Goal: Task Accomplishment & Management: Use online tool/utility

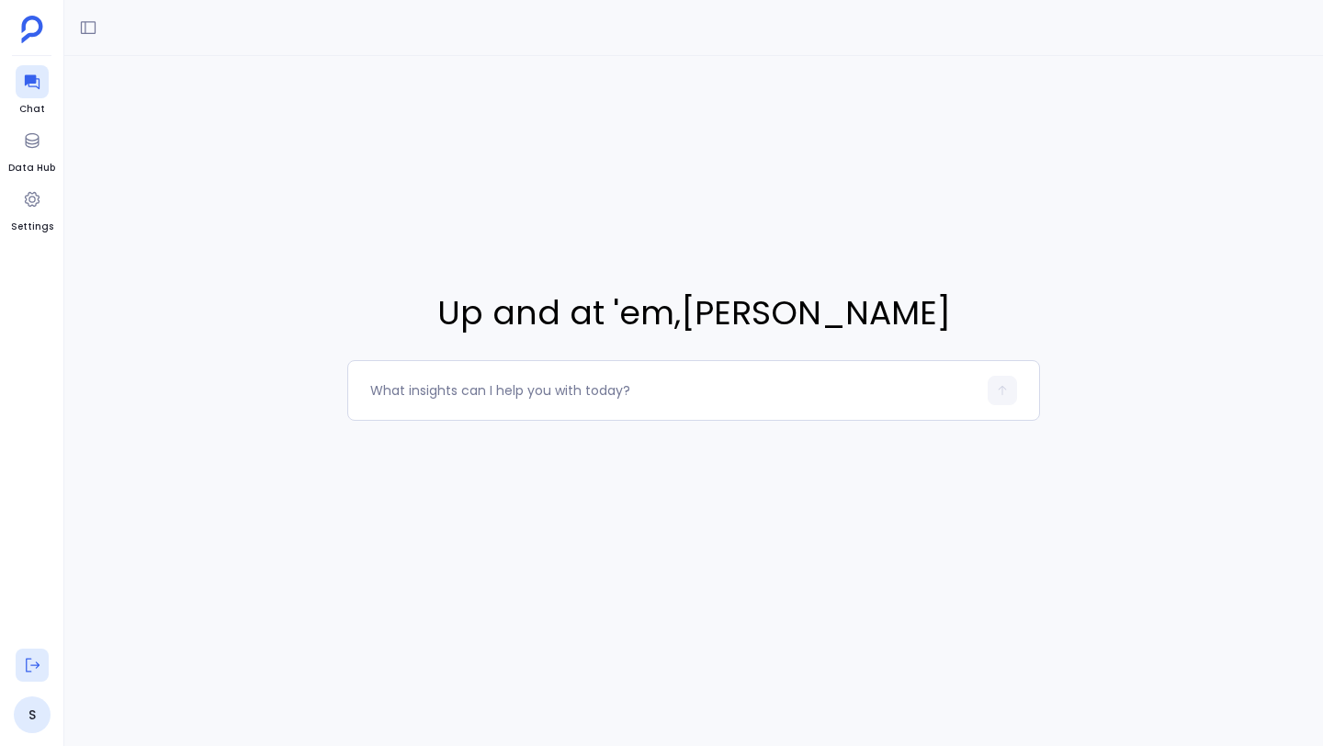
click at [33, 663] on icon at bounding box center [32, 665] width 18 height 18
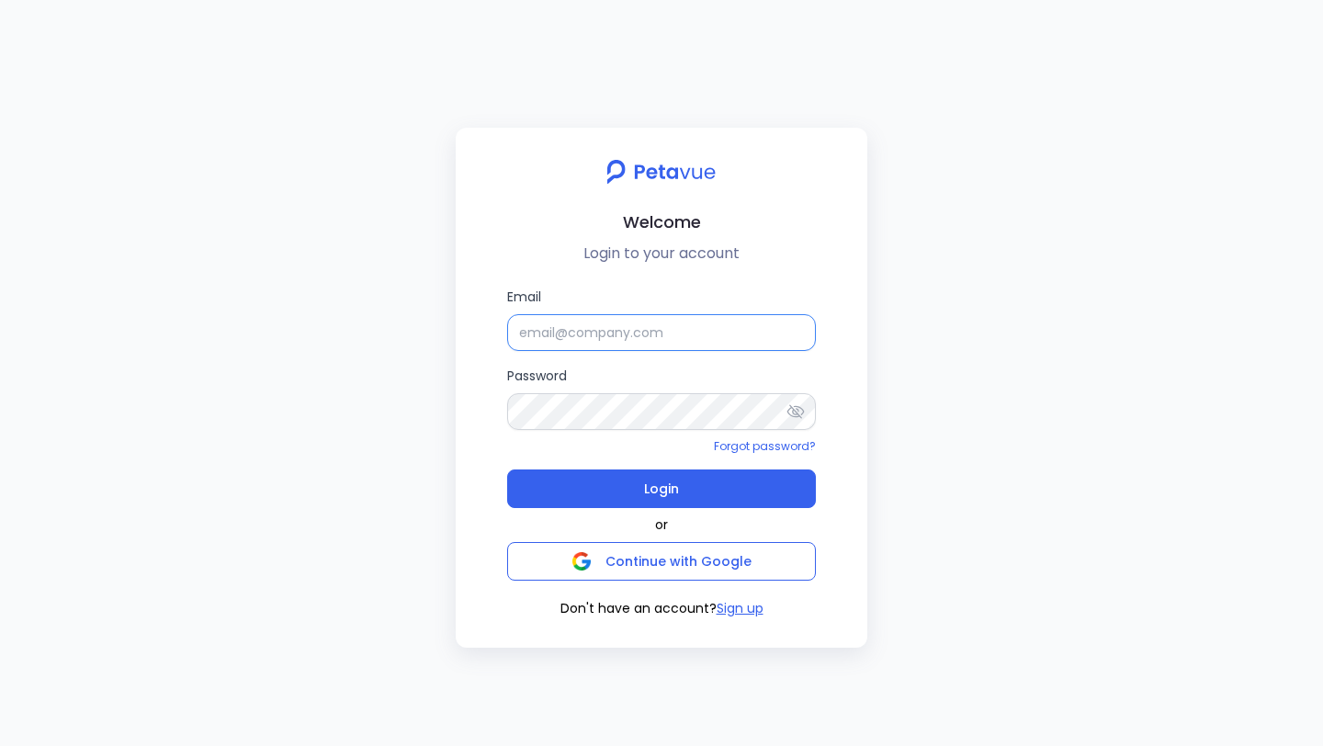
type input "Samuel Sunderaraj"
drag, startPoint x: 643, startPoint y: 327, endPoint x: 507, endPoint y: 322, distance: 136.1
click at [507, 322] on input "Samuel Sunderaraj" at bounding box center [661, 332] width 309 height 37
paste input "upport+firemon@petavue.com"
click at [521, 335] on input "upport+firemon@petavue.com" at bounding box center [661, 332] width 309 height 37
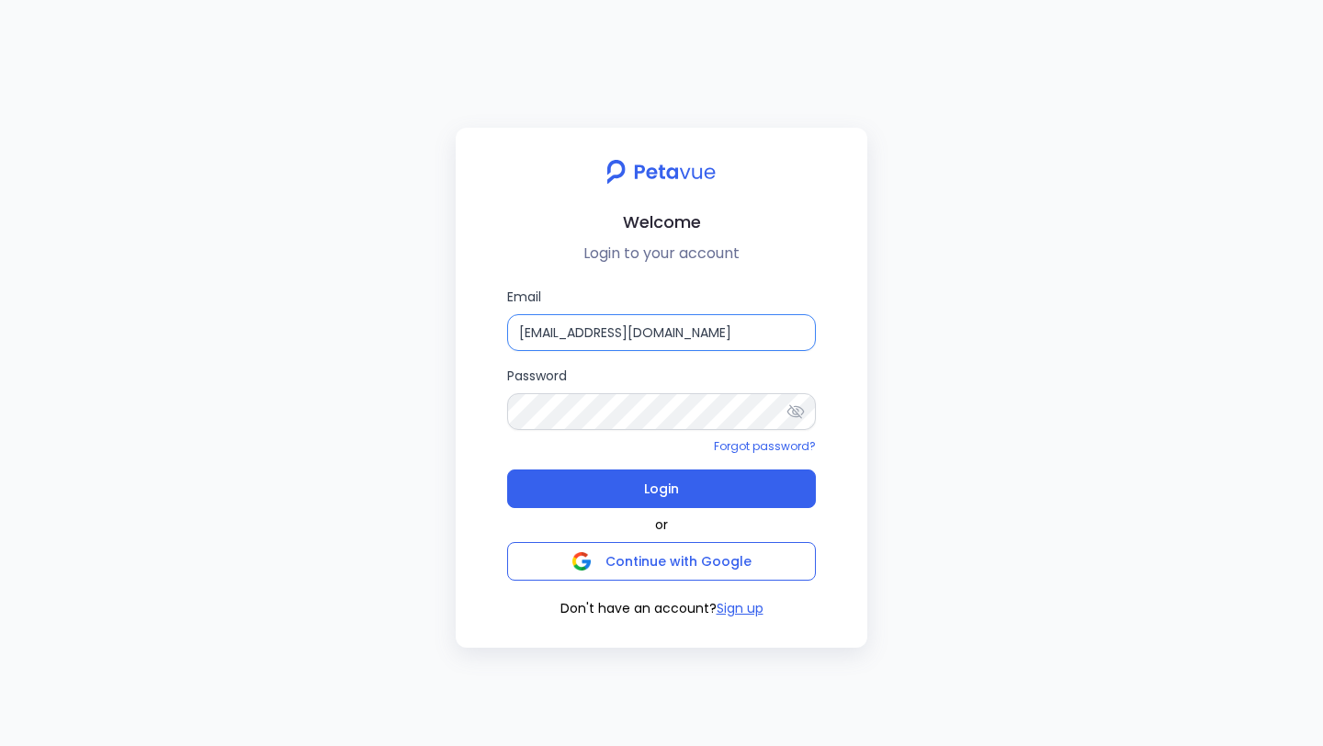
type input "support+firemon@petavue.com"
click at [462, 404] on div "Welcome Login to your account Email support+firemon@petavue.com Password Forgot…" at bounding box center [662, 388] width 412 height 520
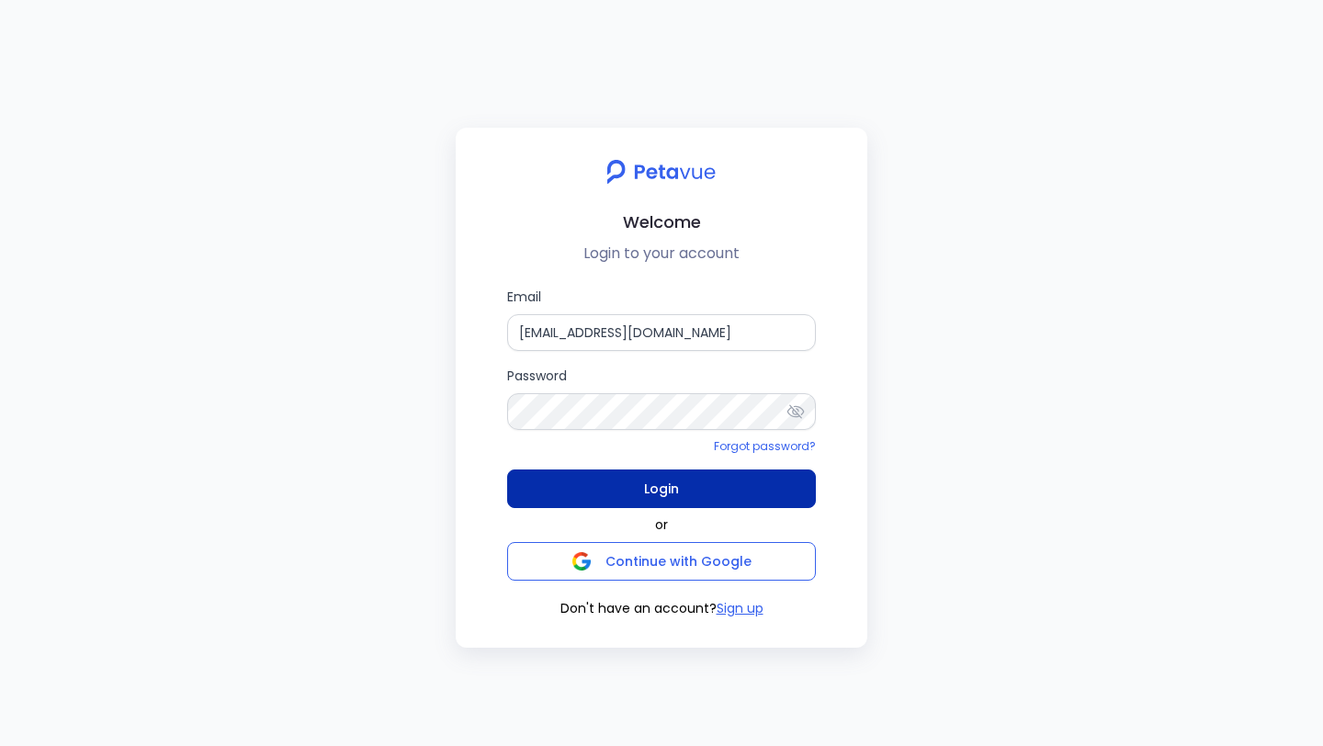
click at [568, 499] on button "Login" at bounding box center [661, 488] width 309 height 39
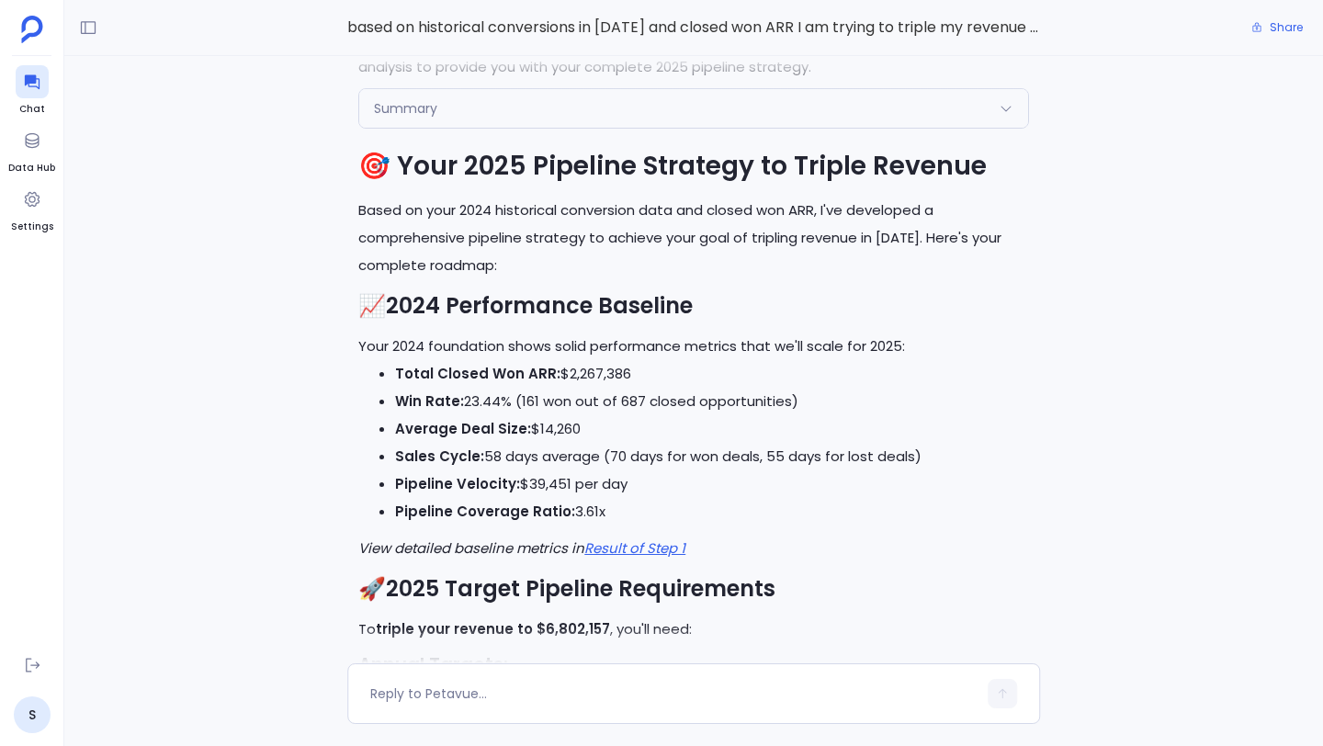
scroll to position [-2388, 0]
